Goal: Entertainment & Leisure: Consume media (video, audio)

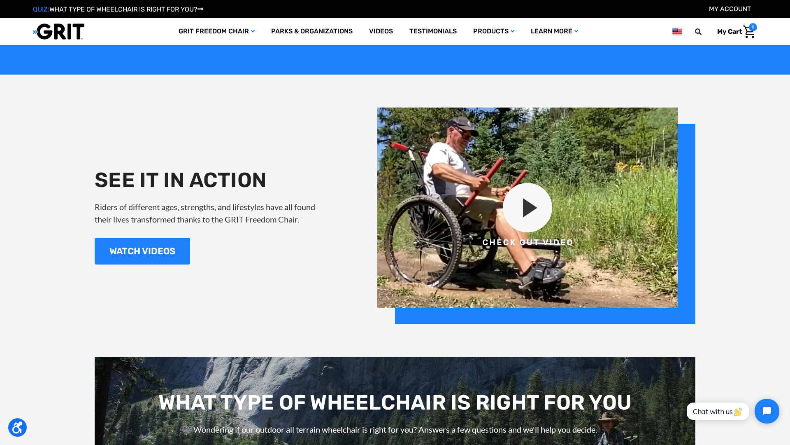
scroll to position [974, 0]
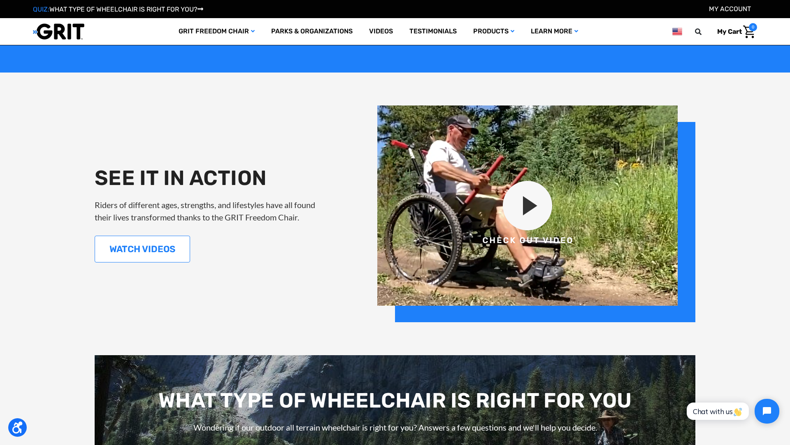
click at [159, 253] on link "WATCH VIDEOS" at bounding box center [142, 248] width 95 height 27
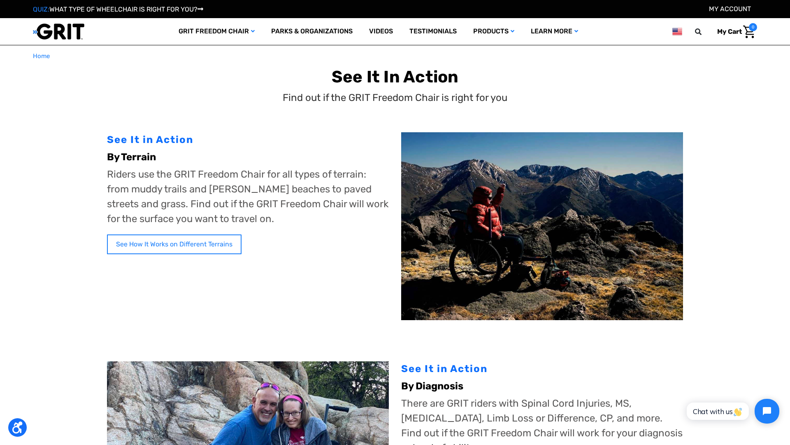
click at [218, 247] on link "See How It Works on Different Terrains" at bounding box center [174, 244] width 135 height 20
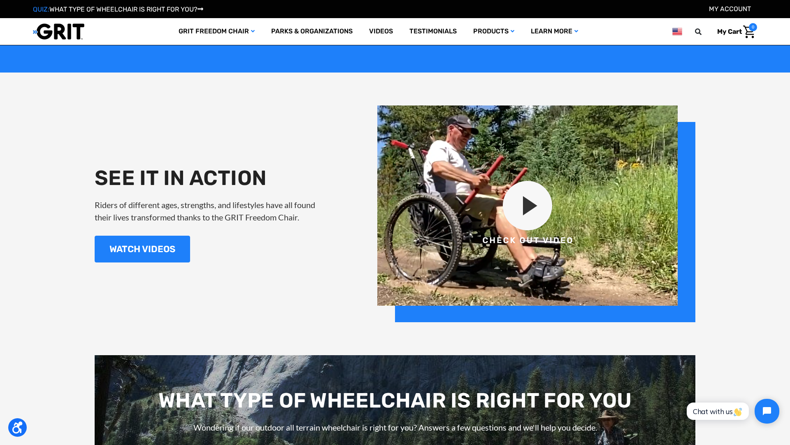
click at [534, 209] on img at bounding box center [536, 213] width 318 height 216
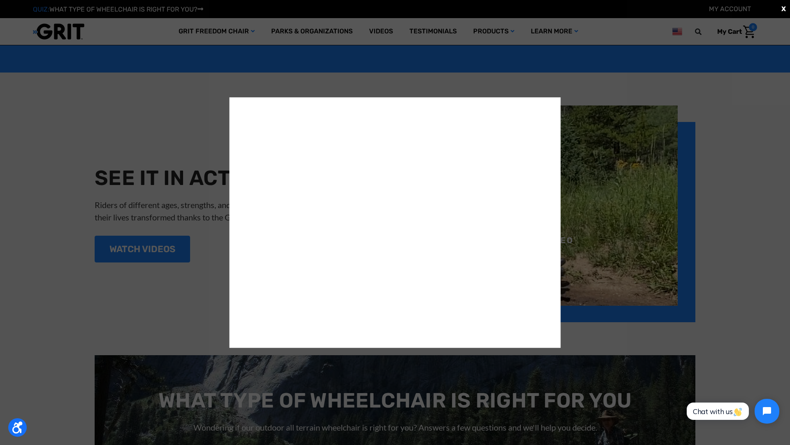
click at [201, 140] on div "X" at bounding box center [395, 222] width 790 height 445
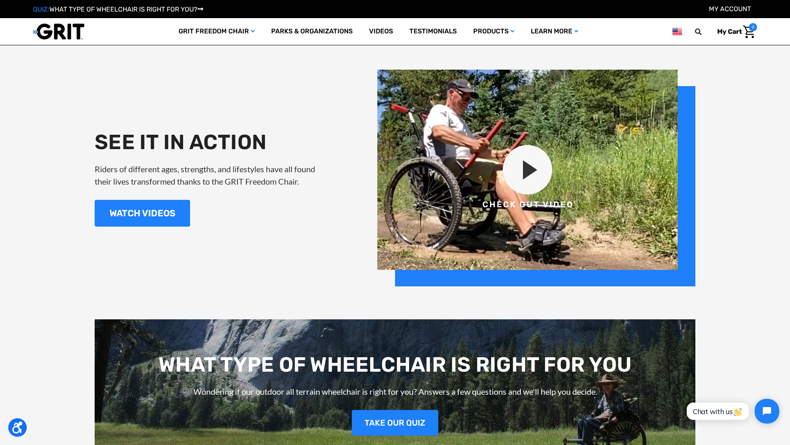
scroll to position [1011, 0]
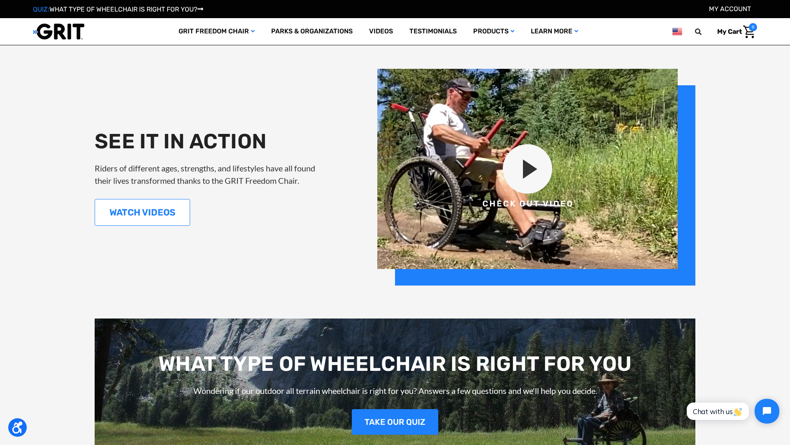
click at [174, 211] on link "WATCH VIDEOS" at bounding box center [142, 212] width 95 height 27
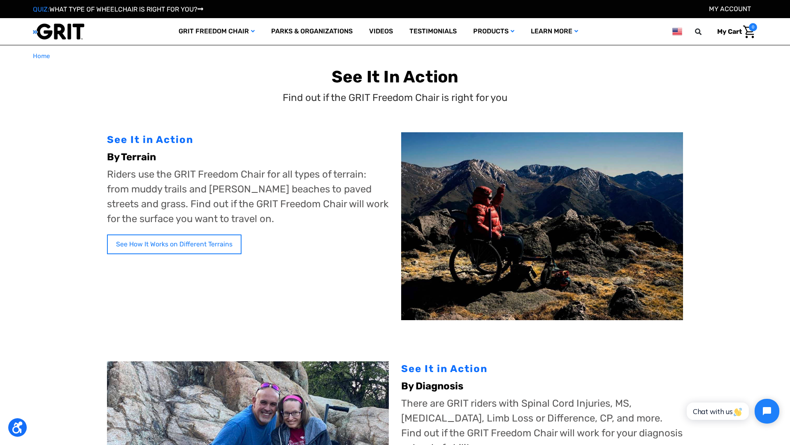
click at [200, 249] on link "See How It Works on Different Terrains" at bounding box center [174, 244] width 135 height 20
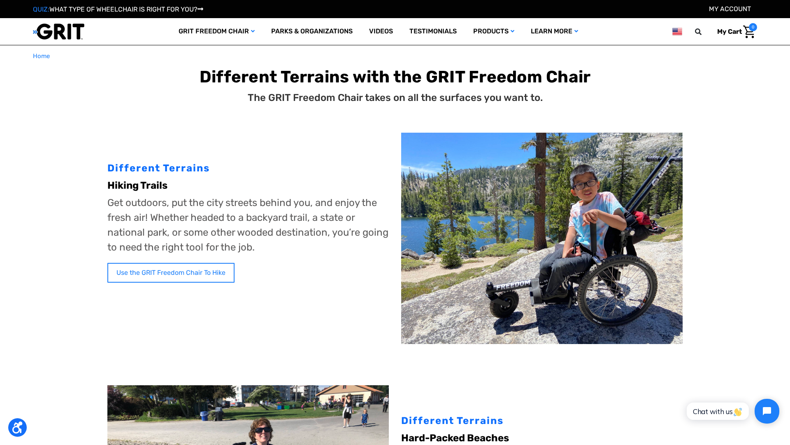
click at [201, 272] on link "Use the GRIT Freedom Chair To Hike" at bounding box center [170, 273] width 127 height 20
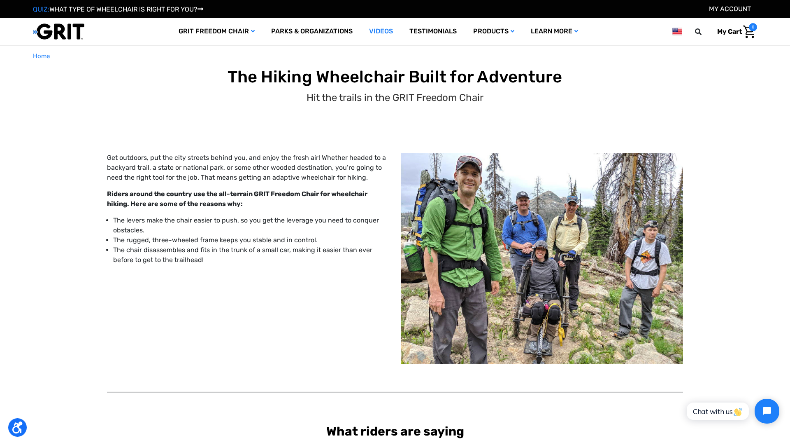
click at [377, 28] on link "Videos" at bounding box center [381, 31] width 40 height 27
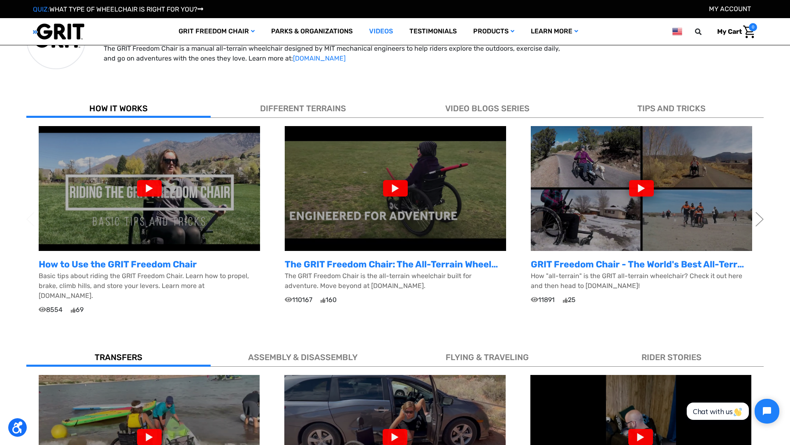
scroll to position [227, 0]
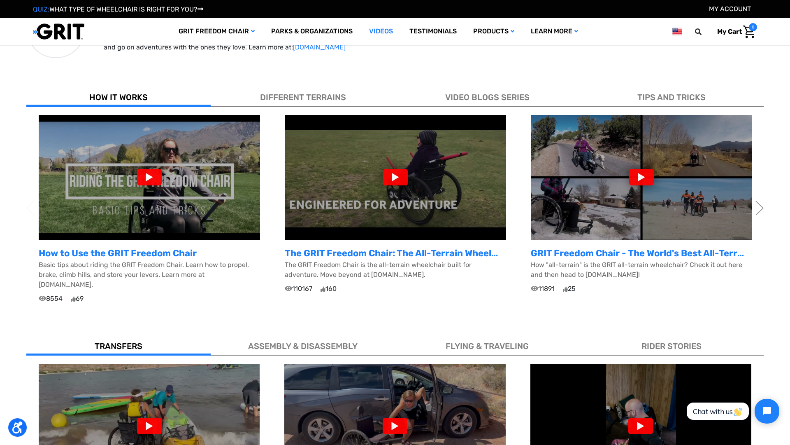
click at [153, 177] on div at bounding box center [149, 177] width 25 height 16
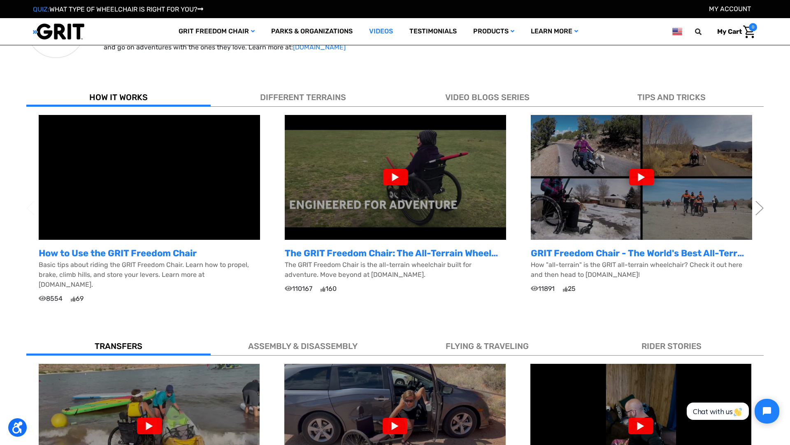
click at [400, 179] on div at bounding box center [395, 177] width 25 height 16
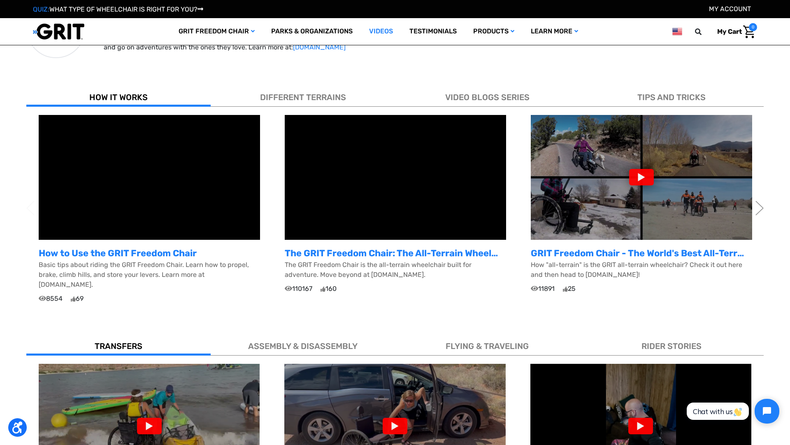
click at [638, 182] on div at bounding box center [641, 177] width 25 height 16
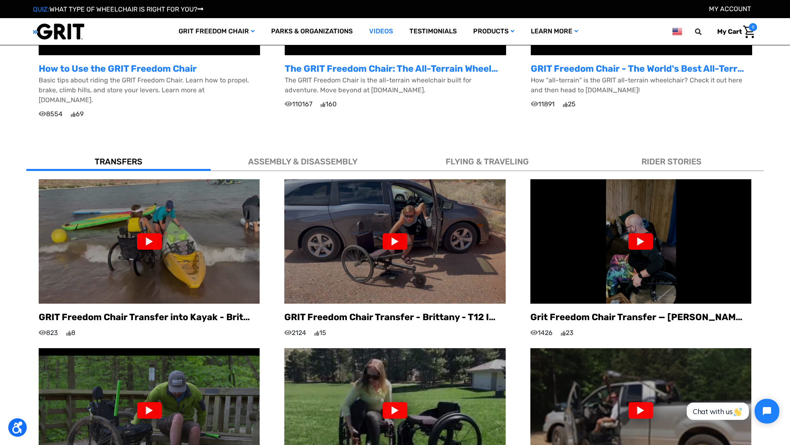
scroll to position [413, 0]
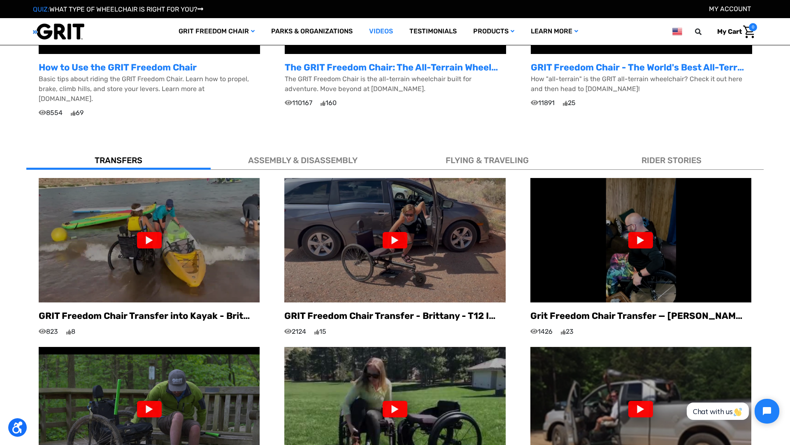
click at [402, 232] on div at bounding box center [395, 240] width 25 height 16
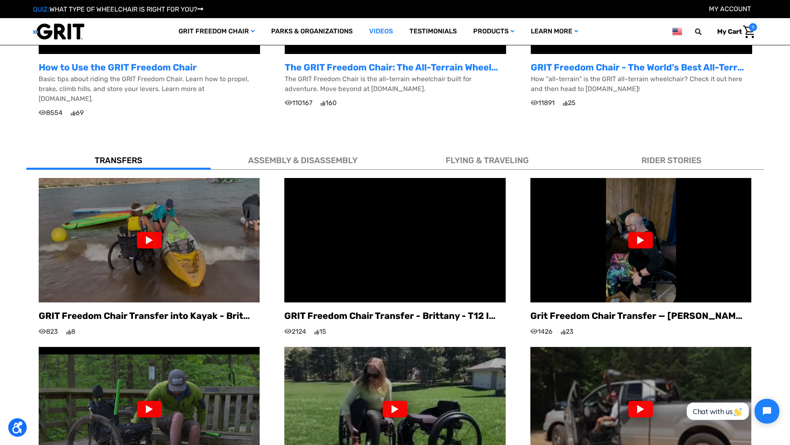
click at [645, 233] on div at bounding box center [640, 240] width 25 height 16
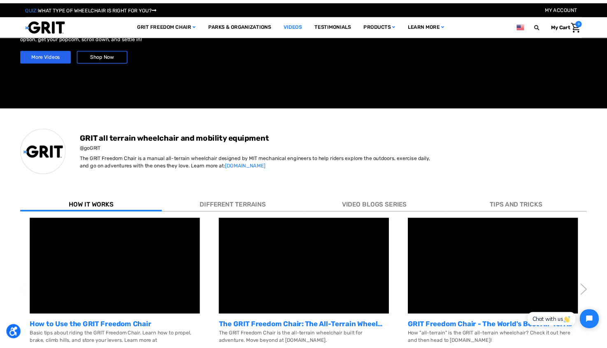
scroll to position [0, 0]
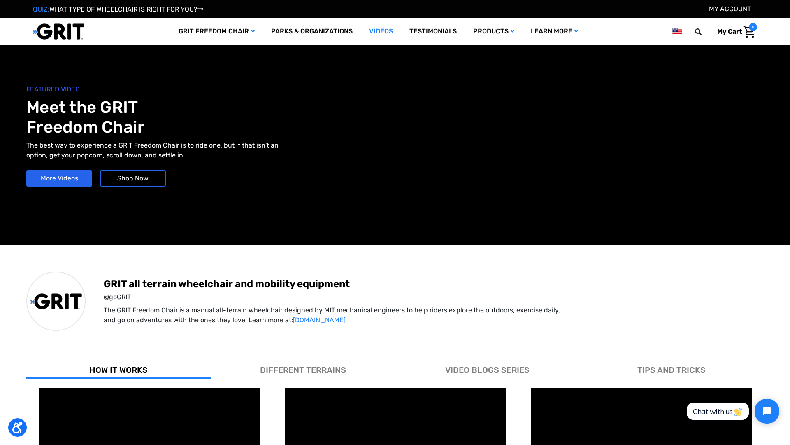
click at [15, 16] on div "QUIZ: WHAT TYPE OF WHEELCHAIR IS RIGHT FOR YOU? My Account" at bounding box center [395, 9] width 790 height 18
click at [115, 124] on h1 "Meet the GRIT Freedom Chair" at bounding box center [210, 118] width 369 height 40
